Goal: Communication & Community: Answer question/provide support

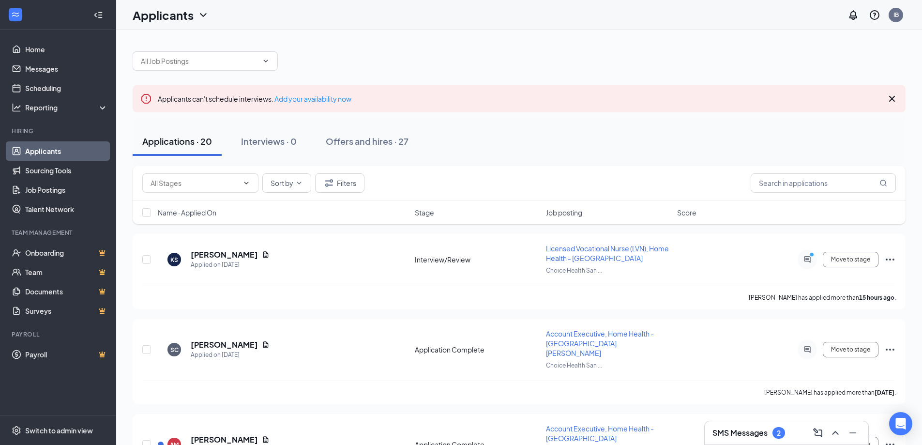
click at [761, 431] on h3 "SMS Messages" at bounding box center [739, 432] width 55 height 11
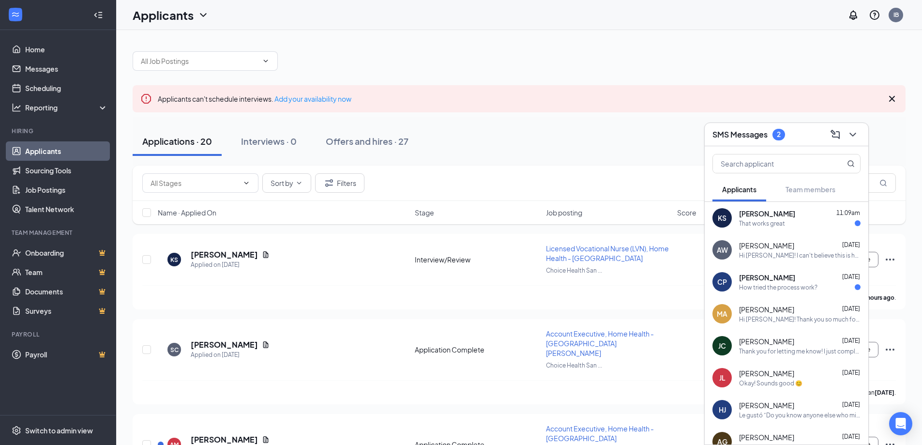
click at [767, 222] on div "That works great" at bounding box center [762, 223] width 46 height 8
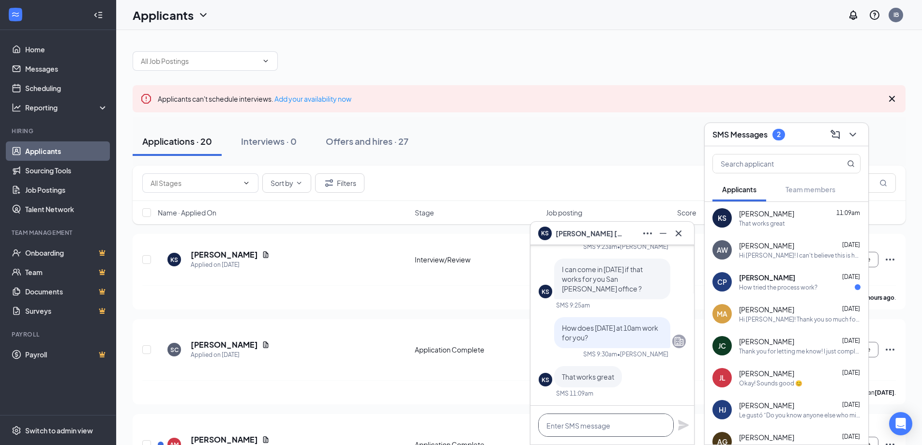
click at [623, 431] on textarea at bounding box center [605, 424] width 135 height 23
click at [582, 432] on textarea "Wonderful," at bounding box center [605, 424] width 135 height 23
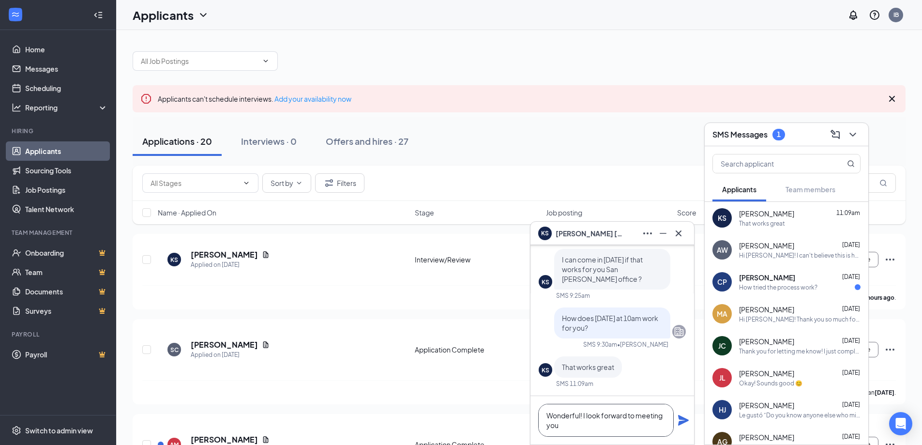
type textarea "Wonderful! I look forward to meeting you"
click at [687, 420] on icon "Plane" at bounding box center [683, 420] width 11 height 11
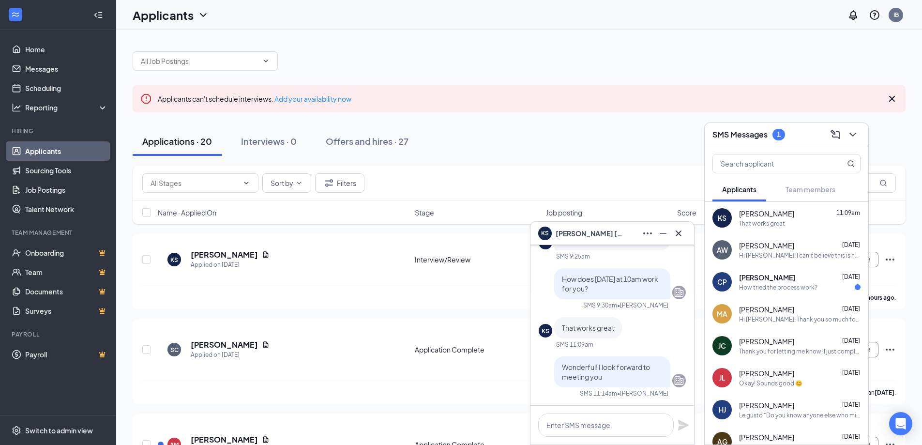
scroll to position [0, 0]
click at [852, 131] on icon "ChevronDown" at bounding box center [853, 135] width 12 height 12
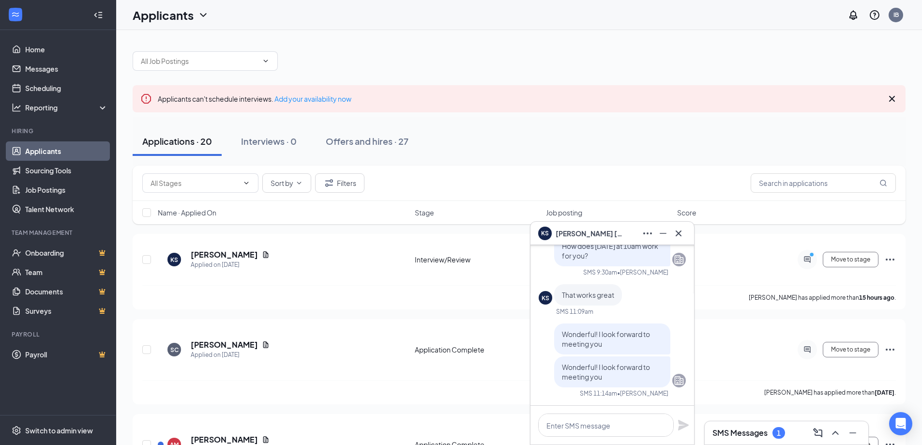
click at [891, 99] on icon "Cross" at bounding box center [892, 99] width 6 height 6
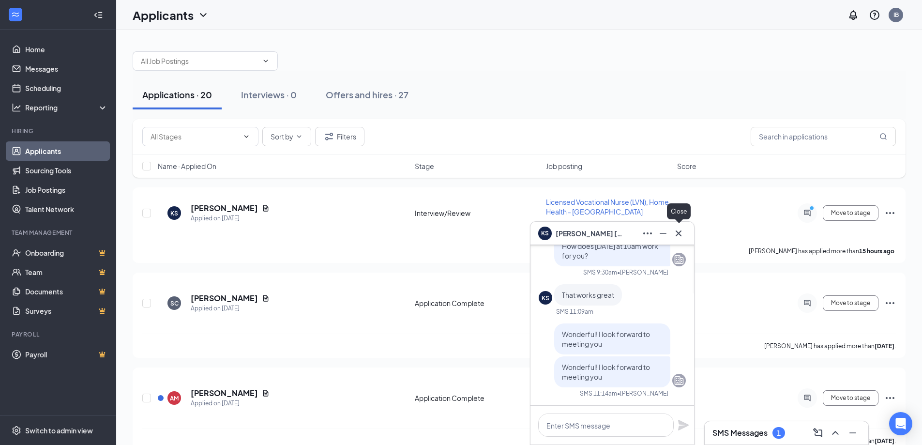
drag, startPoint x: 673, startPoint y: 233, endPoint x: 681, endPoint y: 236, distance: 8.1
click at [674, 233] on icon "Cross" at bounding box center [679, 233] width 12 height 12
